Goal: Task Accomplishment & Management: Manage account settings

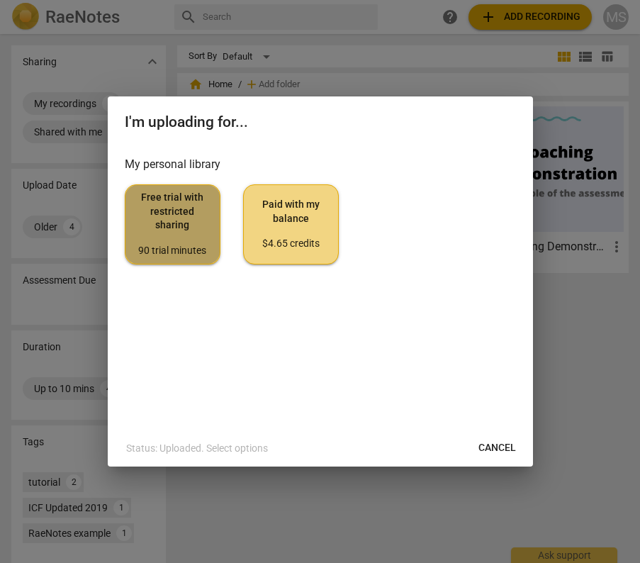
click at [139, 256] on div "90 trial minutes" at bounding box center [173, 251] width 72 height 14
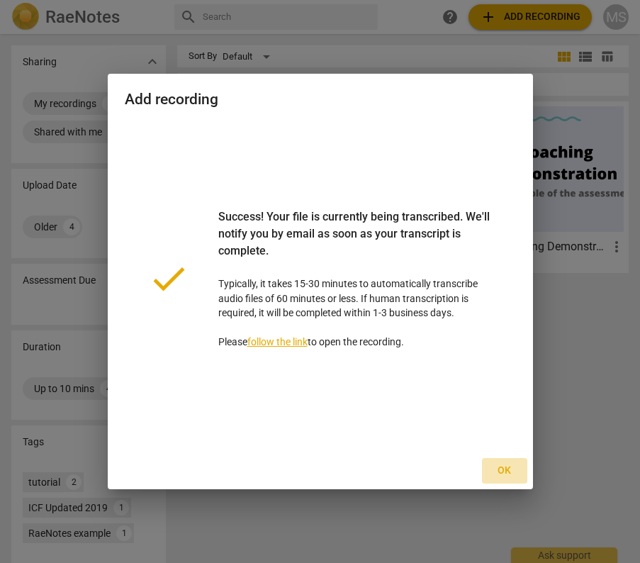
click at [494, 473] on span "Ok" at bounding box center [504, 470] width 23 height 14
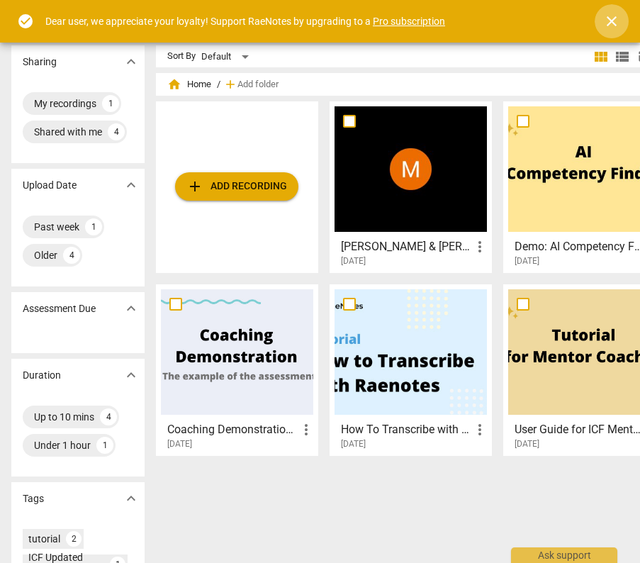
click at [608, 15] on span "close" at bounding box center [611, 21] width 17 height 17
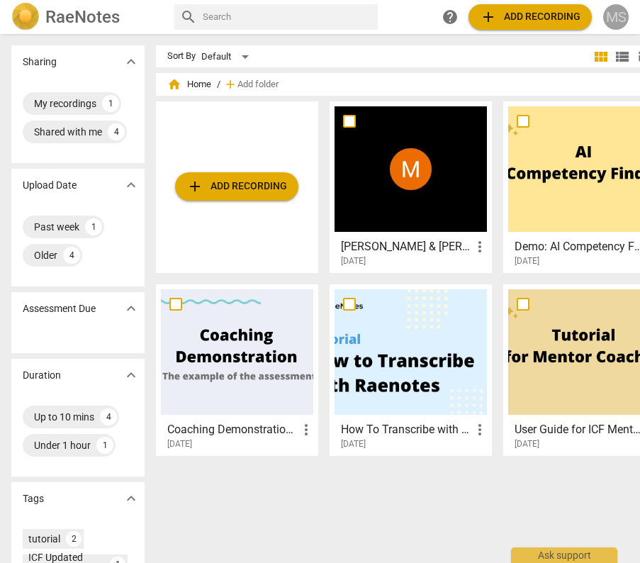
click at [627, 28] on span "MS" at bounding box center [616, 17] width 26 height 26
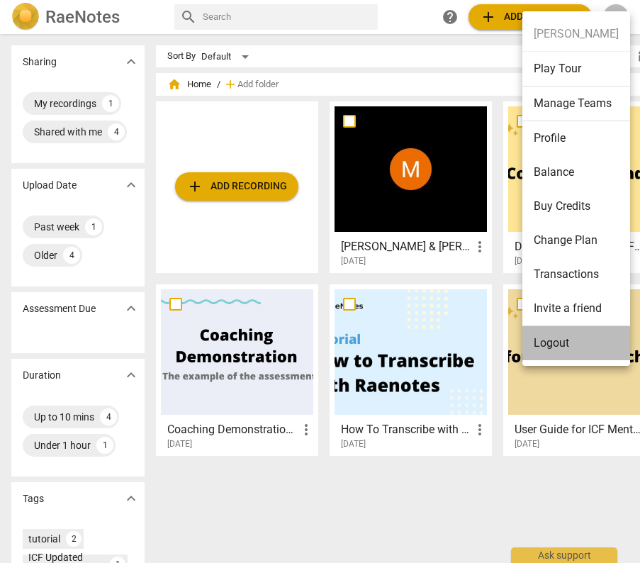
click at [558, 344] on li "Logout" at bounding box center [576, 343] width 108 height 34
